Goal: Task Accomplishment & Management: Manage account settings

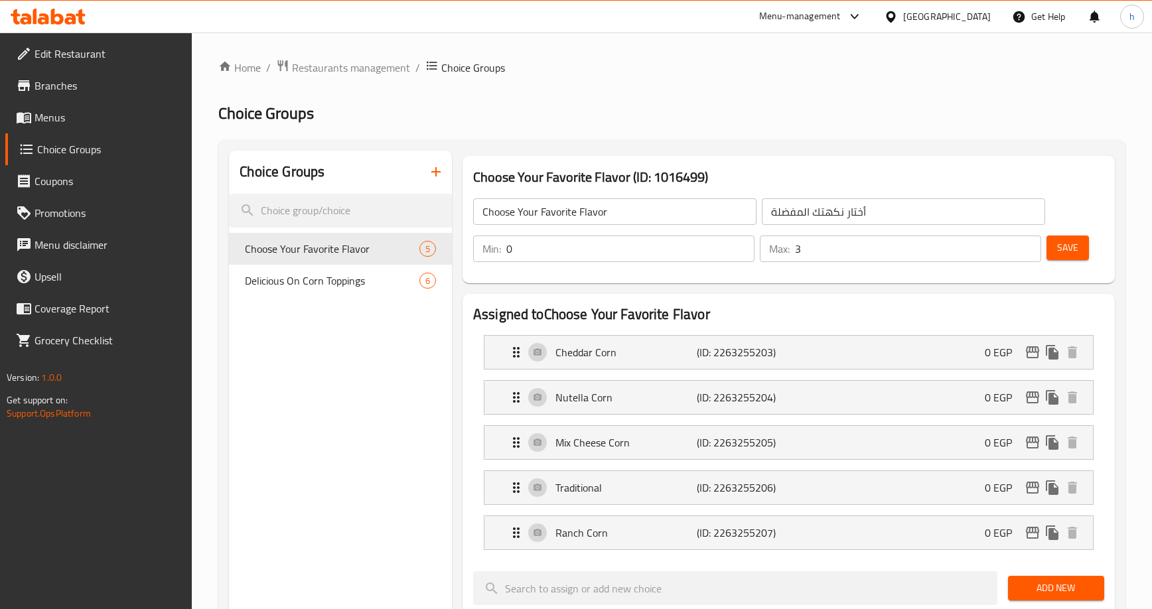
drag, startPoint x: 1007, startPoint y: 3, endPoint x: 858, endPoint y: 57, distance: 158.3
click at [858, 57] on div "Home / Restaurants management / Choice Groups Choice Groups Choice Groups Choos…" at bounding box center [672, 603] width 960 height 1140
click at [316, 56] on div "Home / Restaurants management / Choice Groups Choice Groups Choice Groups Choos…" at bounding box center [672, 603] width 960 height 1140
click at [320, 64] on span "Restaurants management" at bounding box center [351, 68] width 118 height 16
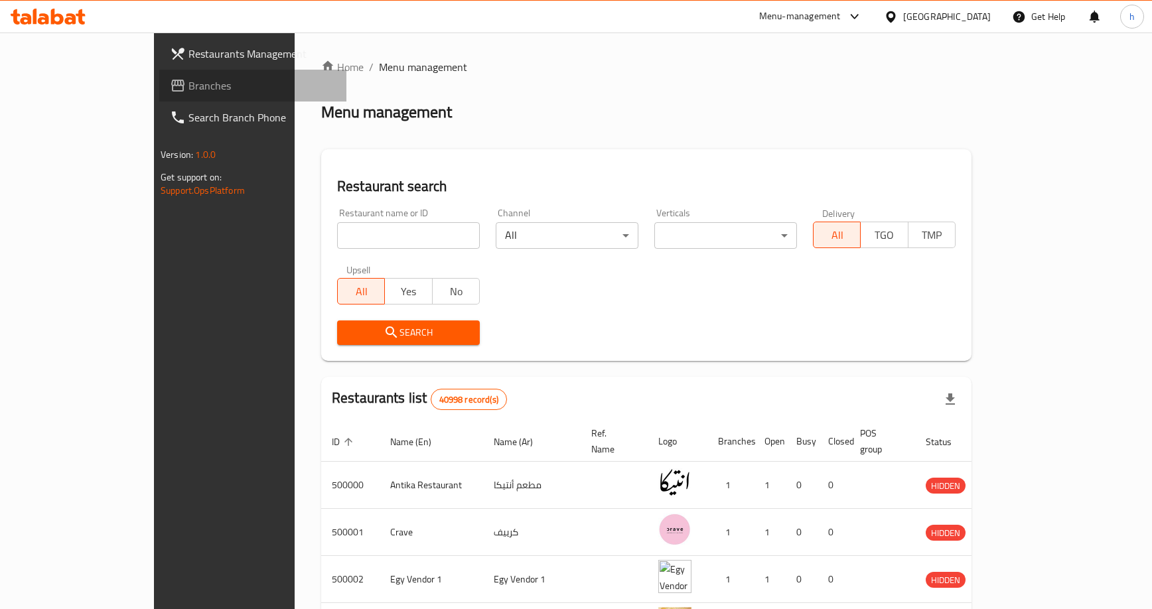
click at [188, 84] on span "Branches" at bounding box center [261, 86] width 147 height 16
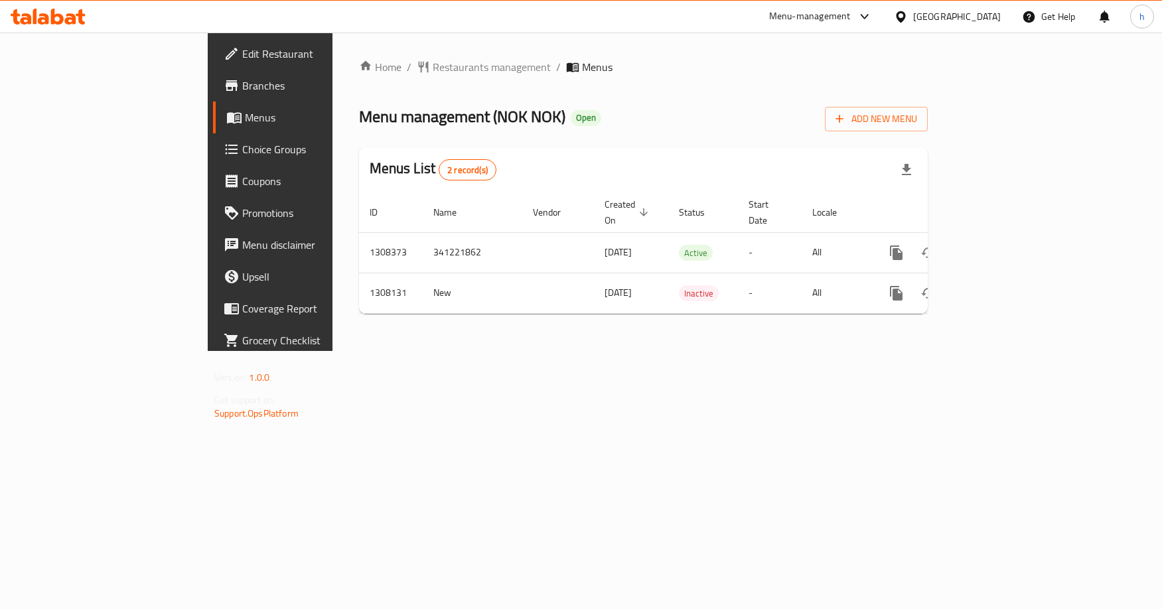
click at [242, 148] on span "Choice Groups" at bounding box center [316, 149] width 149 height 16
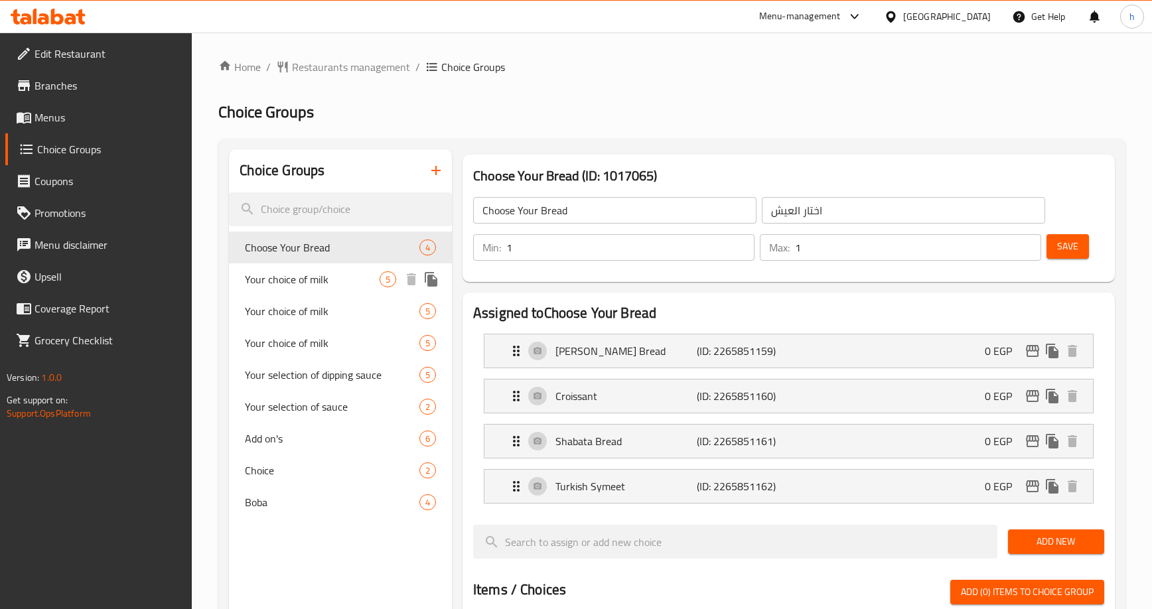
click at [317, 275] on span "Your choice of milk" at bounding box center [312, 279] width 135 height 16
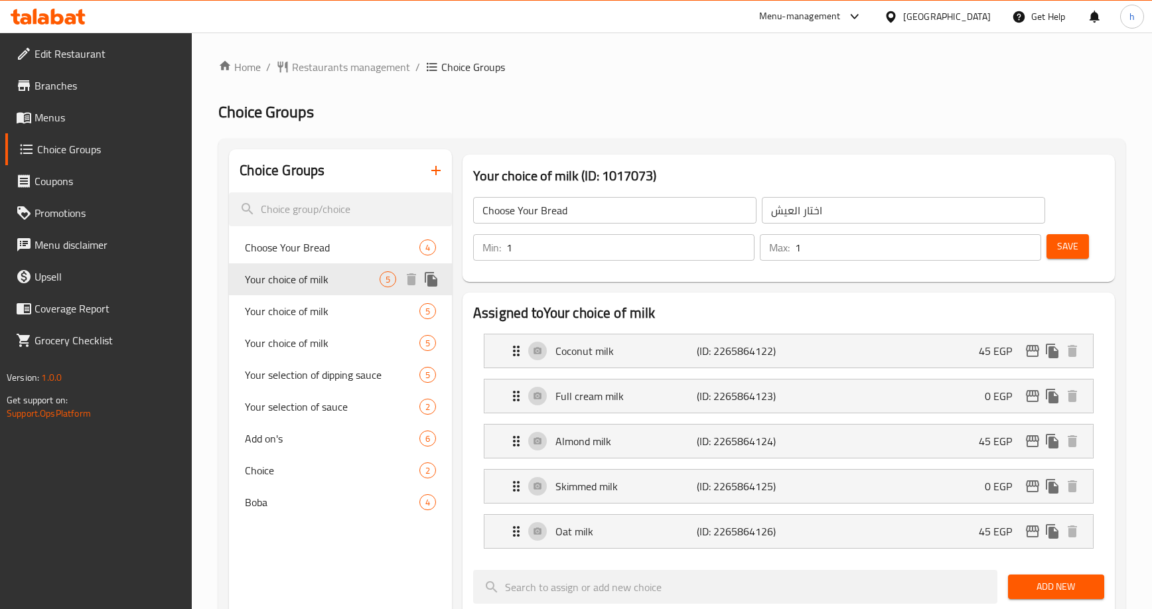
type input "Your choice of milk"
type input "اختار نوع اللبن"
click at [361, 62] on span "Restaurants management" at bounding box center [351, 67] width 118 height 16
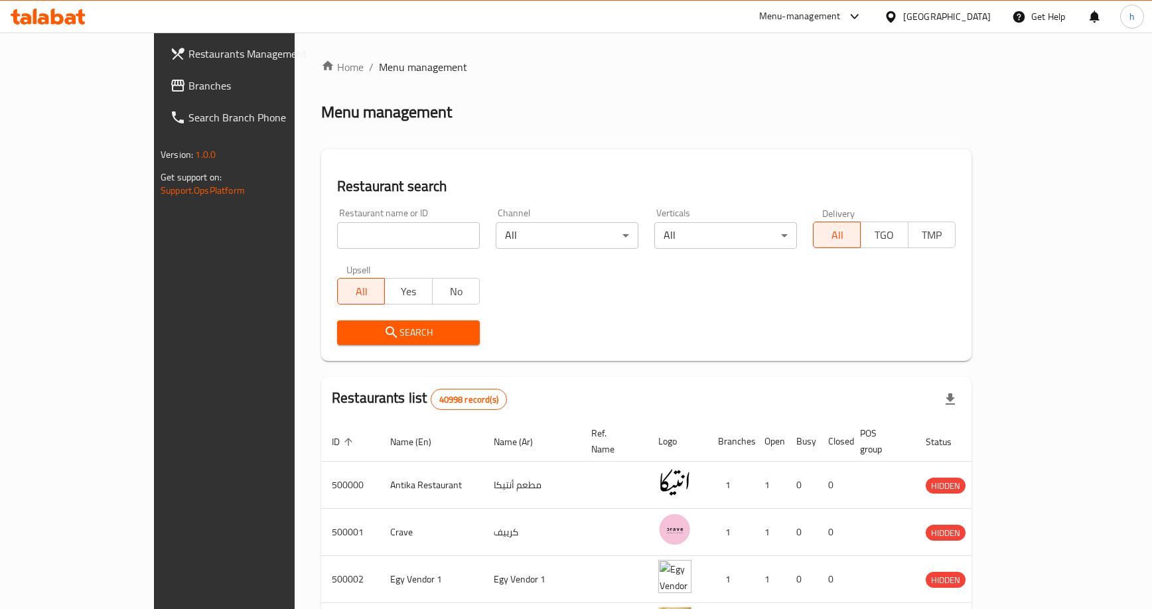
click at [188, 92] on span "Branches" at bounding box center [261, 86] width 147 height 16
